Goal: Entertainment & Leisure: Consume media (video, audio)

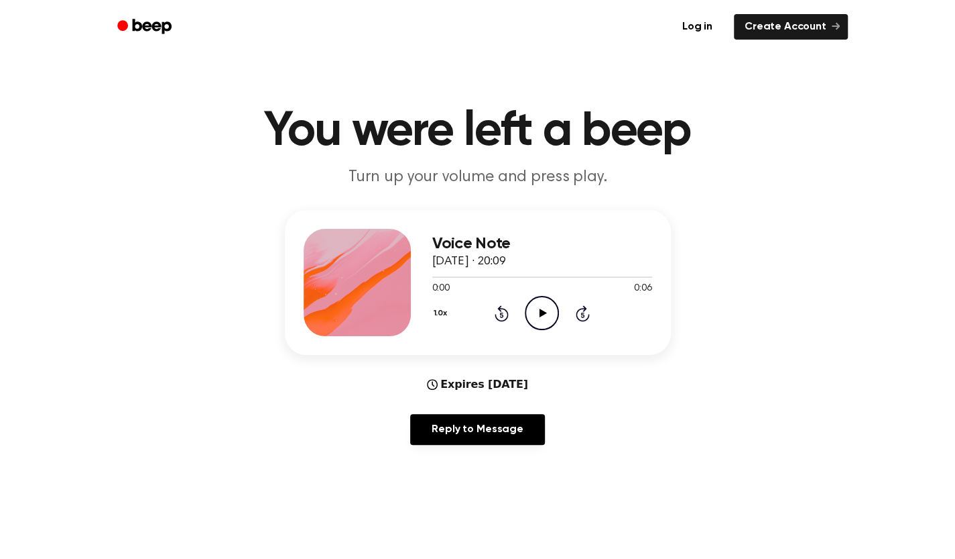
click at [548, 309] on icon "Play Audio" at bounding box center [542, 313] width 34 height 34
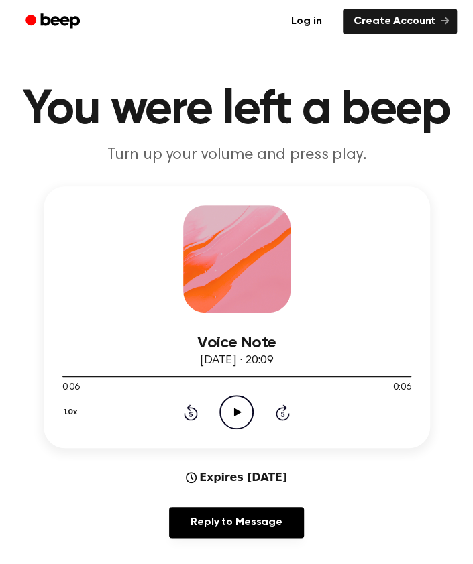
click at [226, 407] on icon "Play Audio" at bounding box center [236, 412] width 34 height 34
click at [231, 418] on icon "Play Audio" at bounding box center [236, 412] width 34 height 34
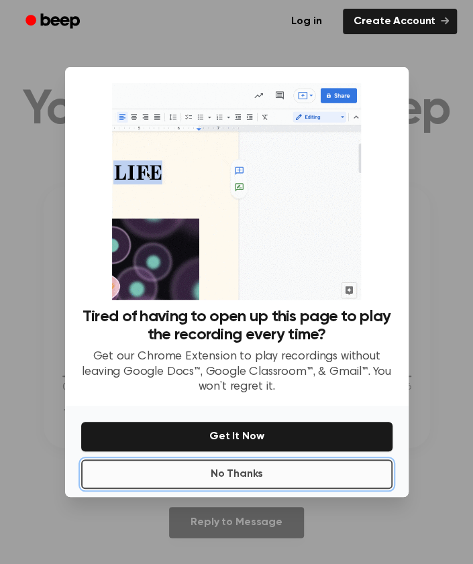
click at [314, 465] on button "No Thanks" at bounding box center [236, 474] width 311 height 30
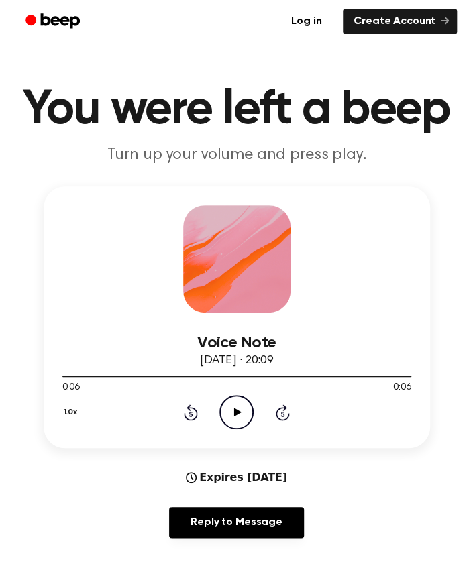
click at [243, 426] on icon "Play Audio" at bounding box center [236, 412] width 34 height 34
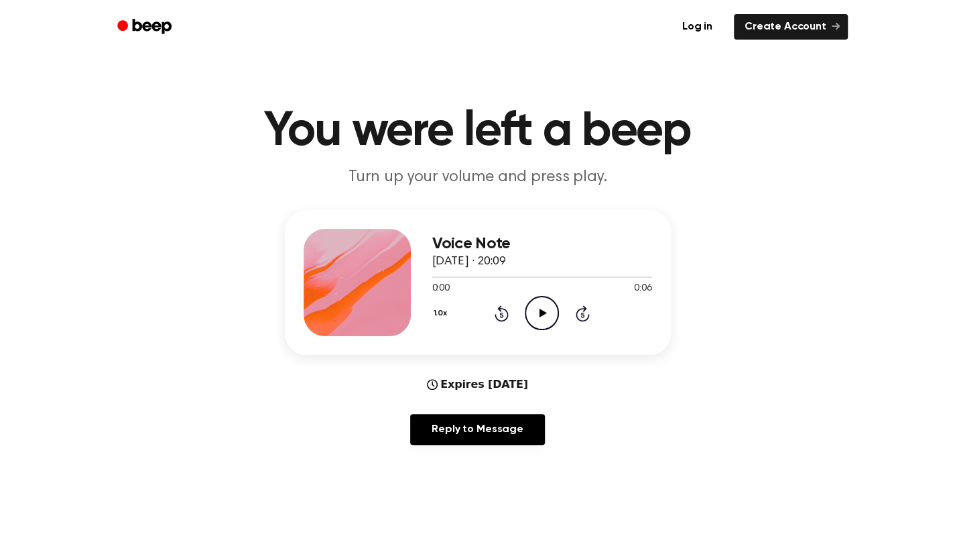
click at [531, 297] on icon "Play Audio" at bounding box center [542, 313] width 34 height 34
